Goal: Task Accomplishment & Management: Complete application form

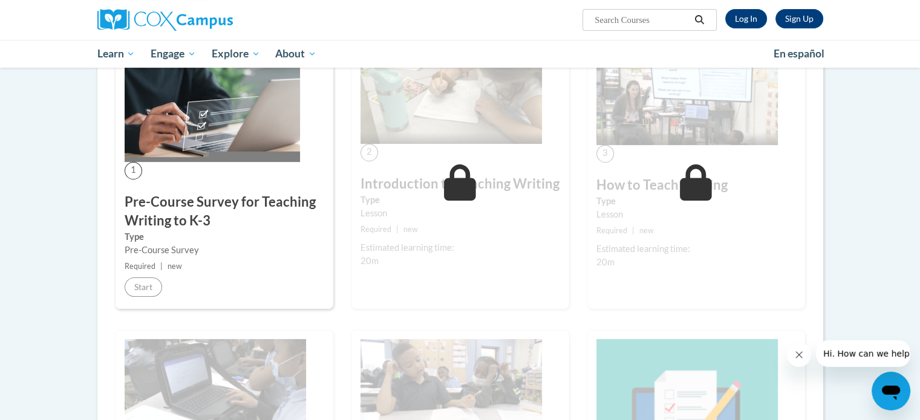
click at [194, 195] on h3 "Pre-Course Survey for Teaching Writing to K-3" at bounding box center [225, 211] width 200 height 37
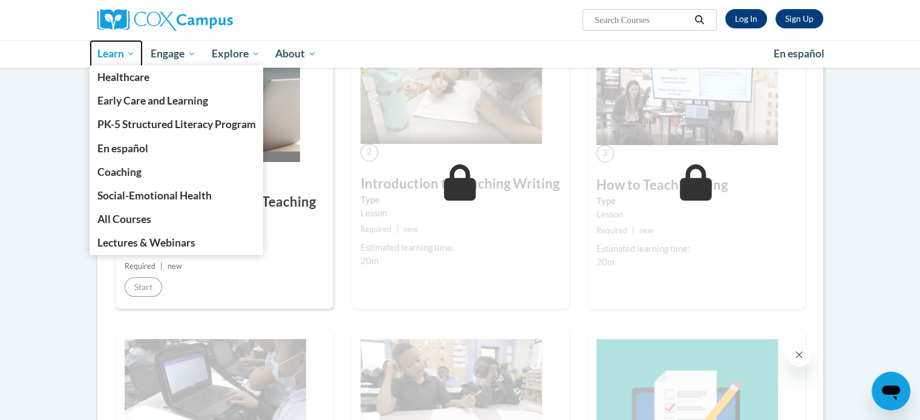
click at [126, 53] on span "Learn" at bounding box center [116, 54] width 38 height 15
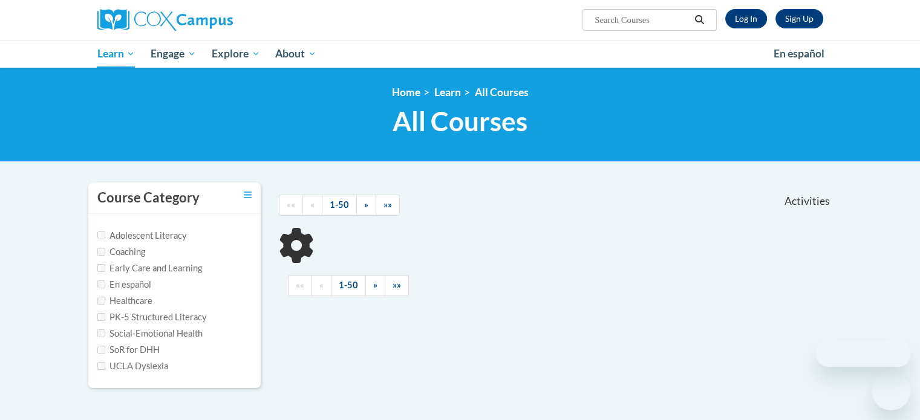
click at [181, 25] on img at bounding box center [164, 20] width 135 height 22
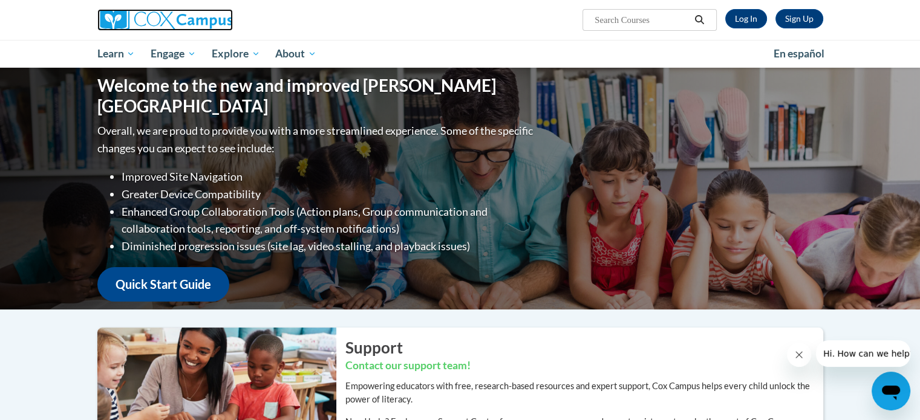
click at [192, 14] on img at bounding box center [164, 20] width 135 height 22
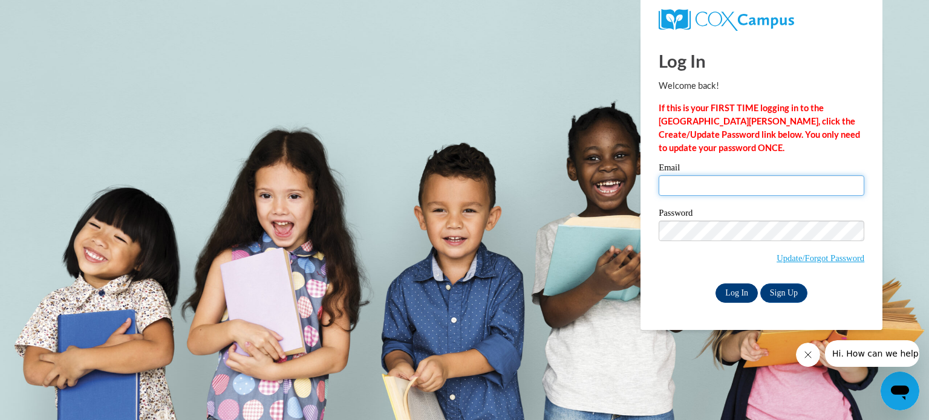
type input "amarten@wivcs.org"
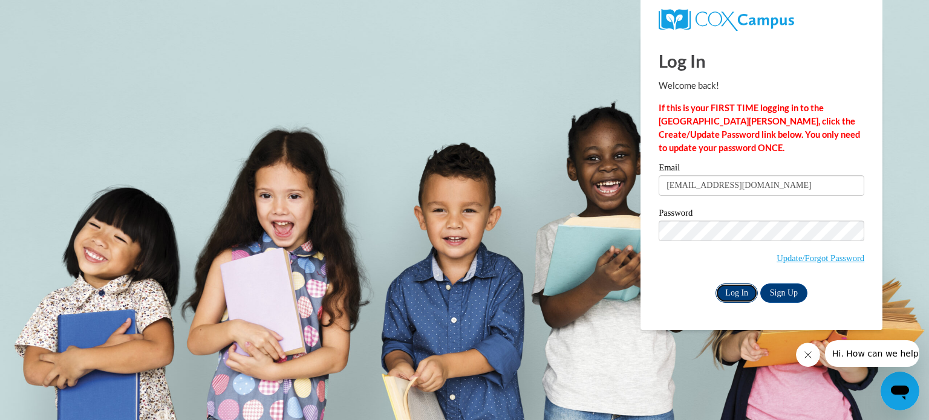
click at [723, 302] on input "Log In" at bounding box center [736, 293] width 42 height 19
click at [736, 297] on input "Log In" at bounding box center [736, 293] width 42 height 19
click at [744, 292] on input "Log In" at bounding box center [736, 293] width 42 height 19
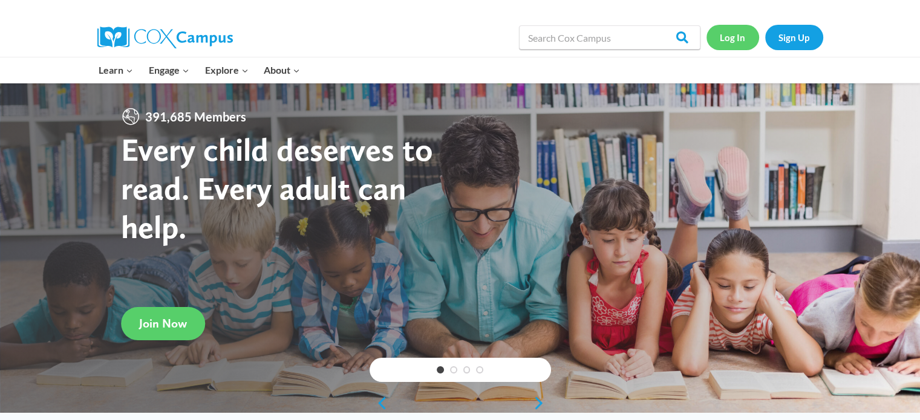
click at [733, 36] on link "Log In" at bounding box center [732, 37] width 53 height 25
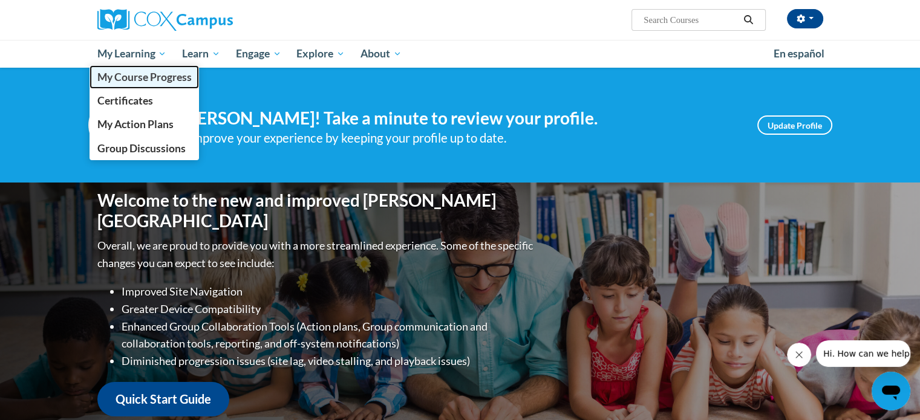
click at [120, 83] on span "My Course Progress" at bounding box center [144, 77] width 94 height 13
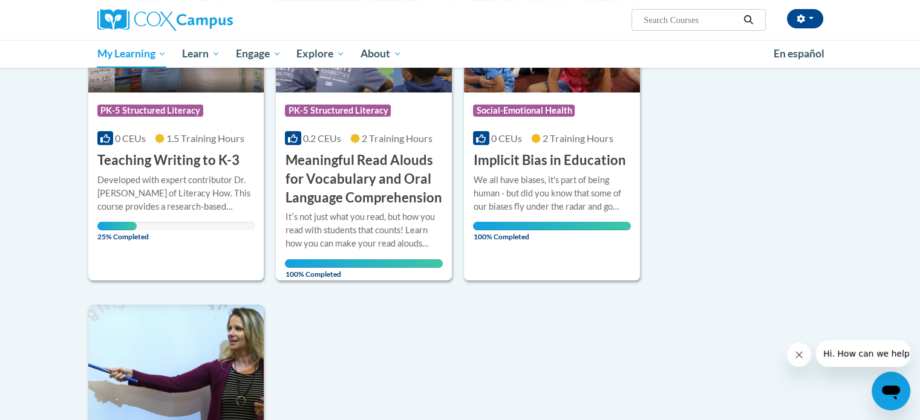
scroll to position [259, 0]
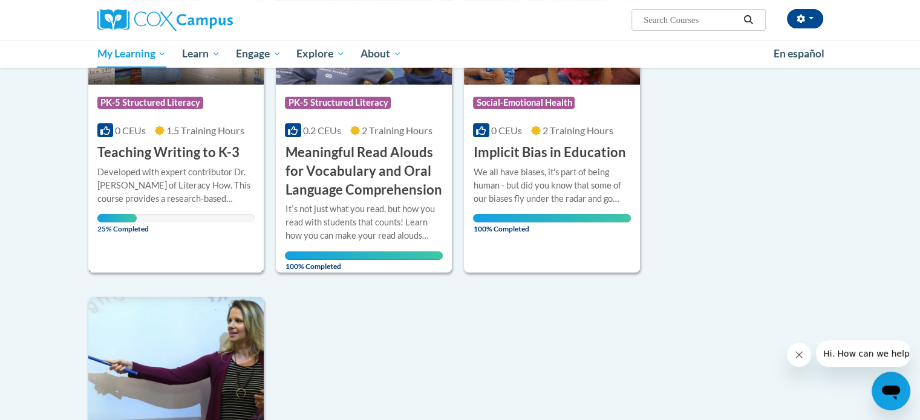
click at [180, 165] on div at bounding box center [176, 165] width 158 height 1
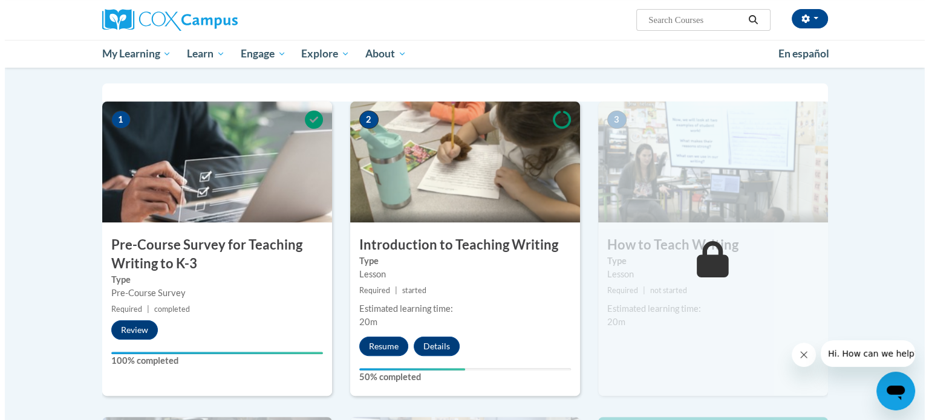
scroll to position [222, 0]
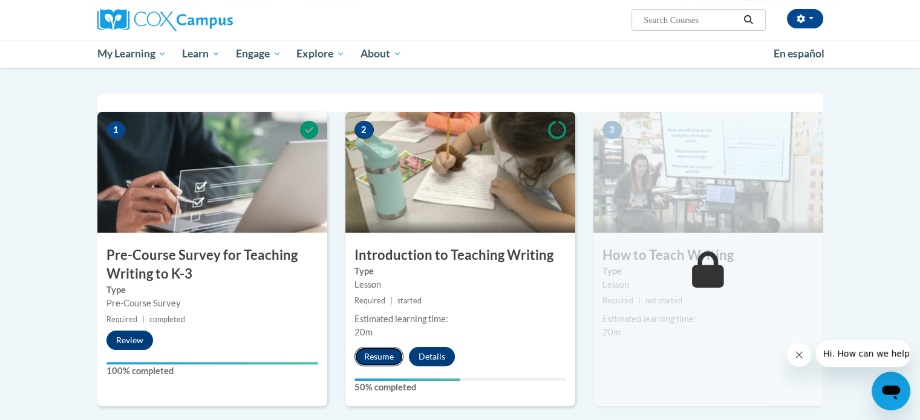
click at [374, 351] on button "Resume" at bounding box center [378, 356] width 49 height 19
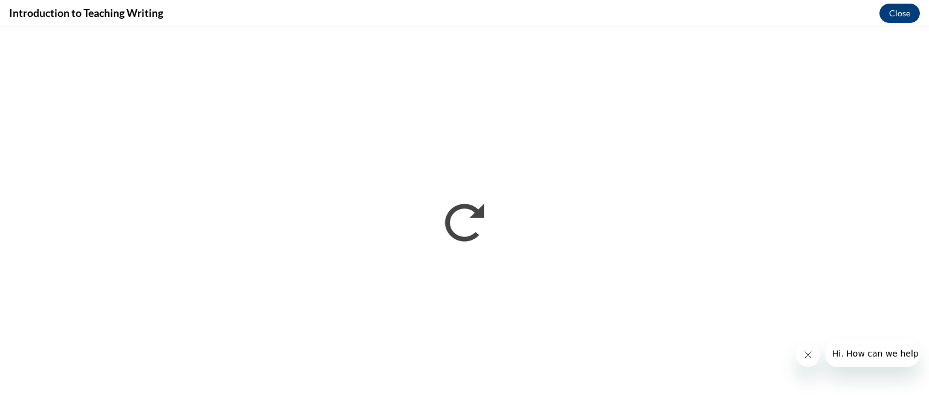
scroll to position [0, 0]
